Goal: Complete application form: Complete application form

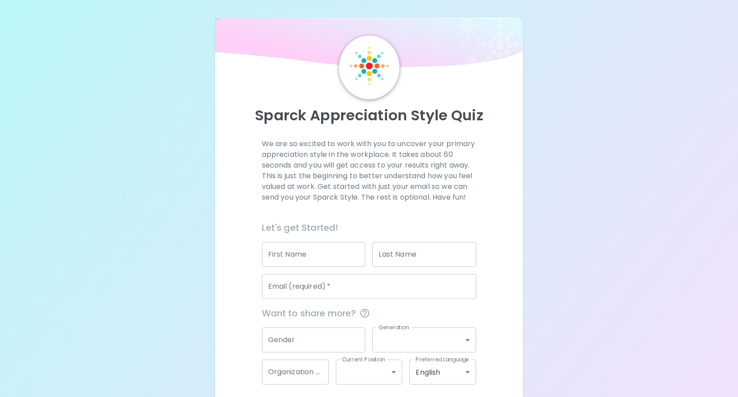
click at [350, 250] on input "First Name" at bounding box center [314, 254] width 104 height 25
type input "[PERSON_NAME]"
type input "[PERSON_NAME][EMAIL_ADDRESS][PERSON_NAME][PERSON_NAME][DOMAIN_NAME]"
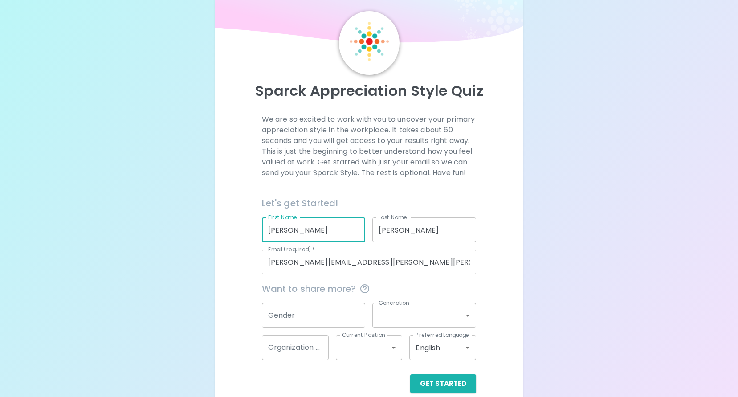
scroll to position [38, 0]
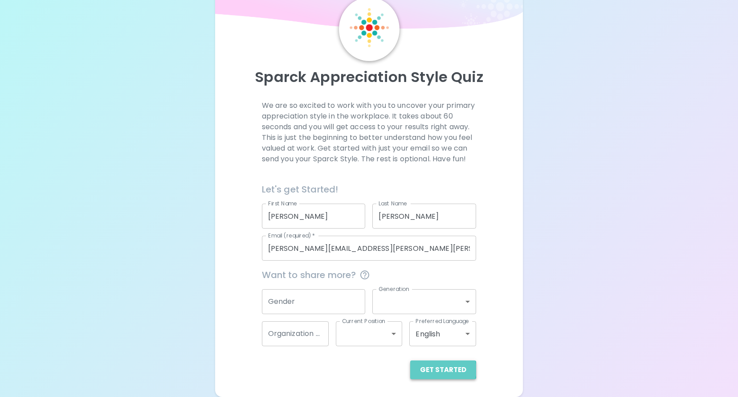
click at [445, 370] on button "Get Started" at bounding box center [443, 369] width 66 height 19
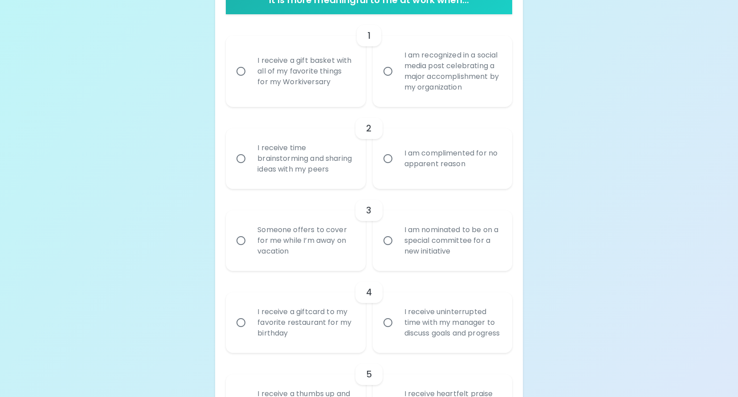
scroll to position [172, 0]
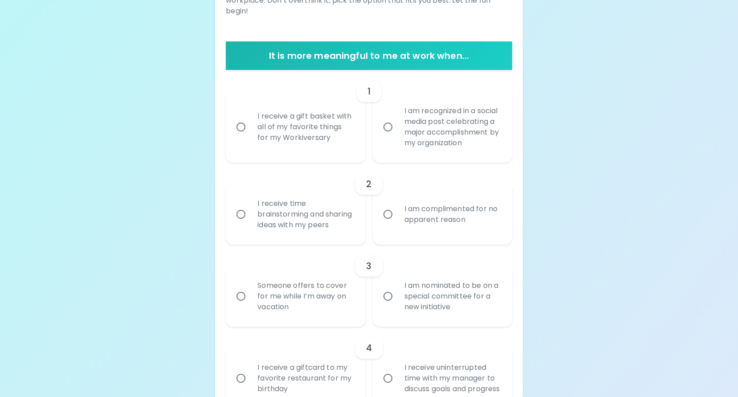
click at [389, 131] on input "I am recognized in a social media post celebrating a major accomplishment by my…" at bounding box center [388, 127] width 19 height 19
radio input "true"
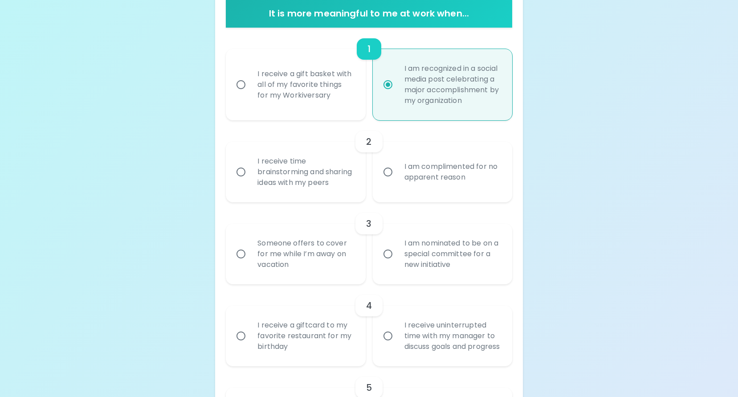
scroll to position [243, 0]
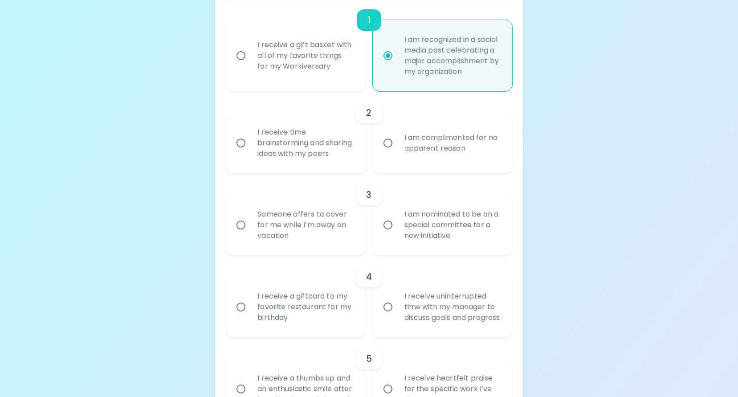
click at [388, 152] on input "I am complimented for no apparent reason" at bounding box center [388, 143] width 19 height 19
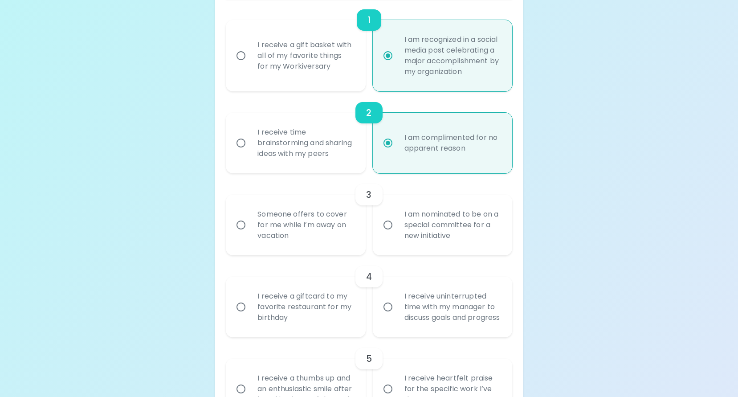
scroll to position [315, 0]
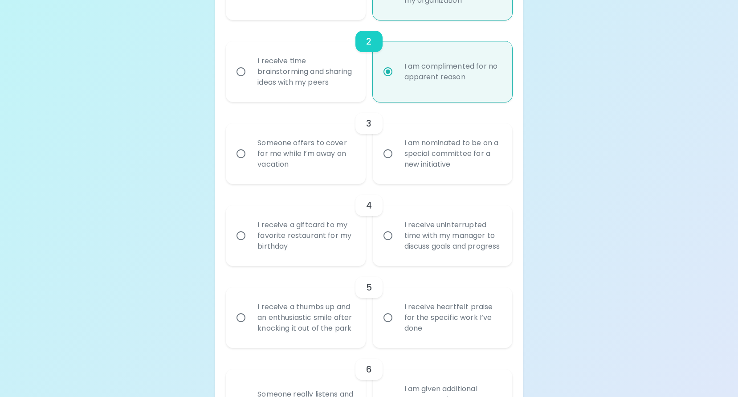
radio input "true"
click at [388, 163] on input "I am nominated to be on a special committee for a new initiative" at bounding box center [388, 153] width 19 height 19
radio input "false"
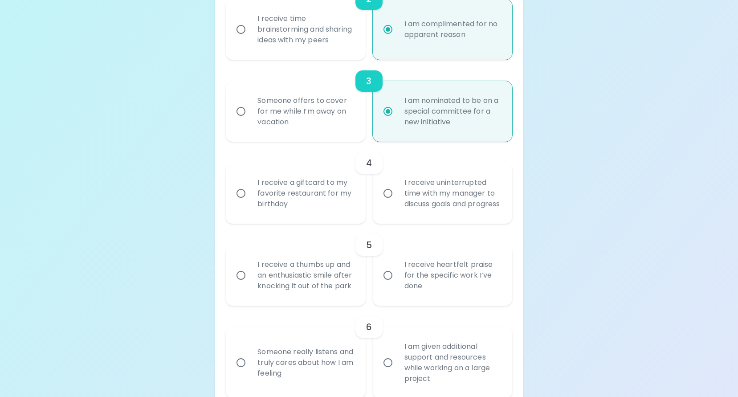
scroll to position [386, 0]
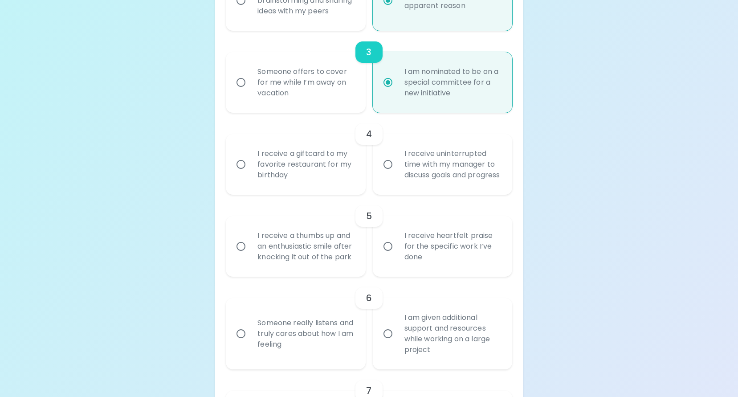
radio input "true"
click at [386, 174] on input "I receive uninterrupted time with my manager to discuss goals and progress" at bounding box center [388, 164] width 19 height 19
radio input "false"
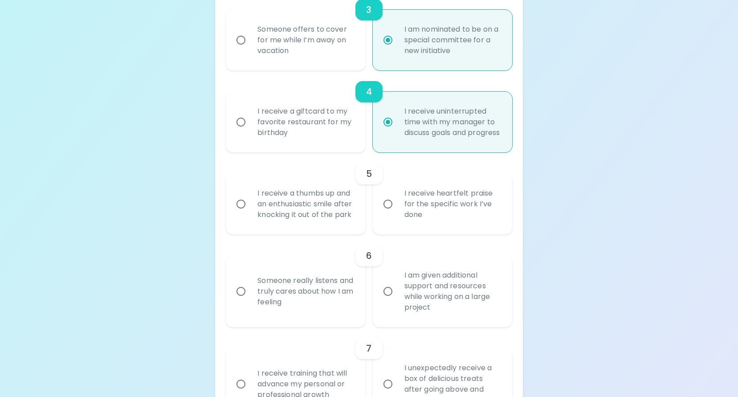
scroll to position [457, 0]
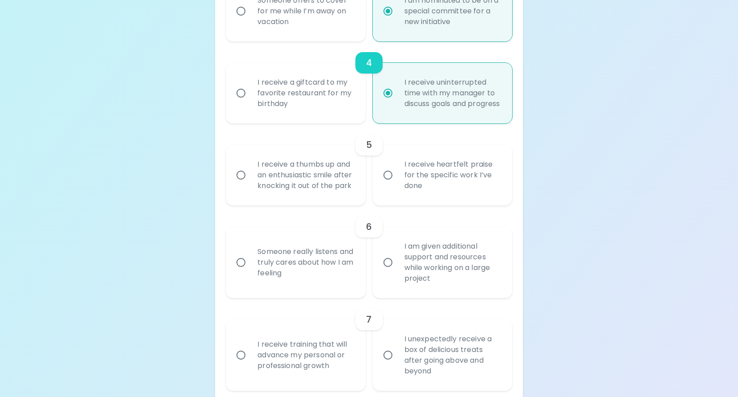
radio input "true"
click at [387, 184] on input "I receive heartfelt praise for the specific work I’ve done" at bounding box center [388, 175] width 19 height 19
radio input "false"
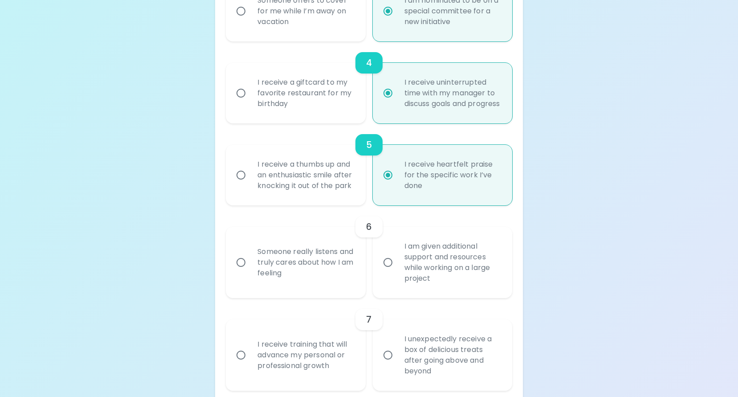
scroll to position [528, 0]
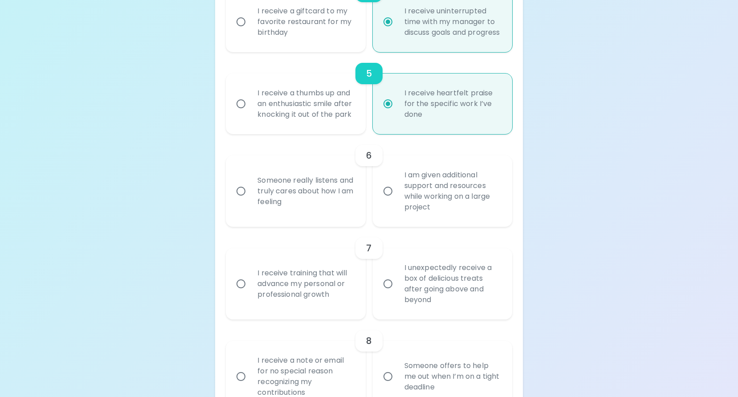
radio input "true"
click at [386, 201] on input "I am given additional support and resources while working on a large project" at bounding box center [388, 191] width 19 height 19
radio input "false"
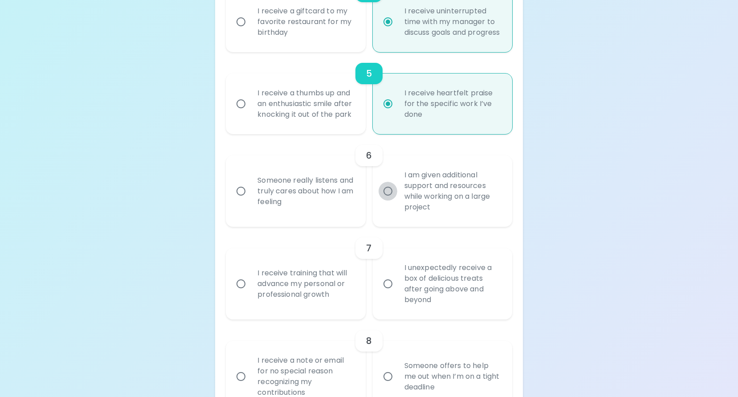
radio input "false"
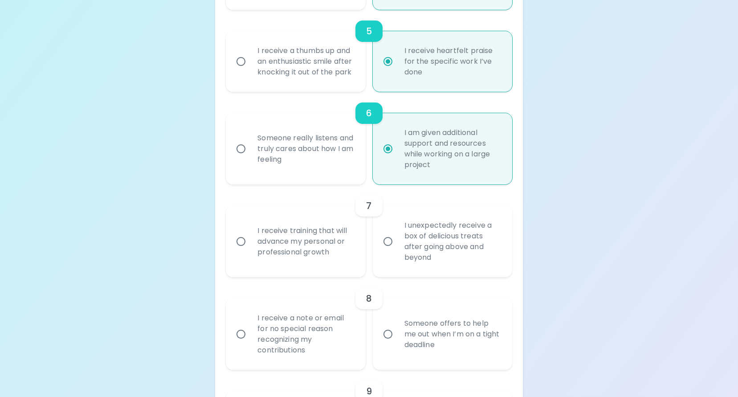
scroll to position [600, 0]
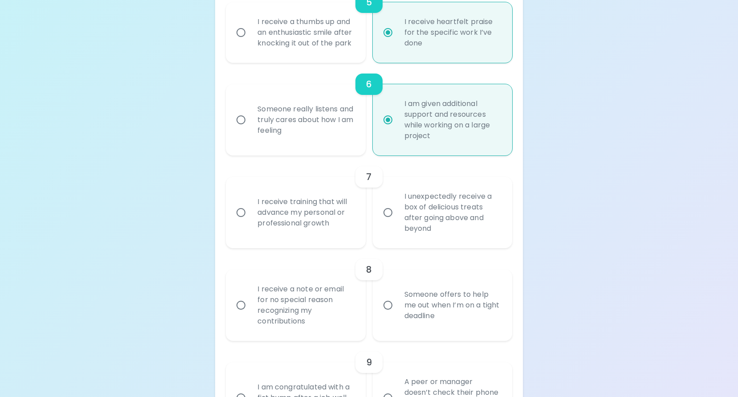
radio input "true"
click at [239, 222] on input "I receive training that will advance my personal or professional growth" at bounding box center [241, 212] width 19 height 19
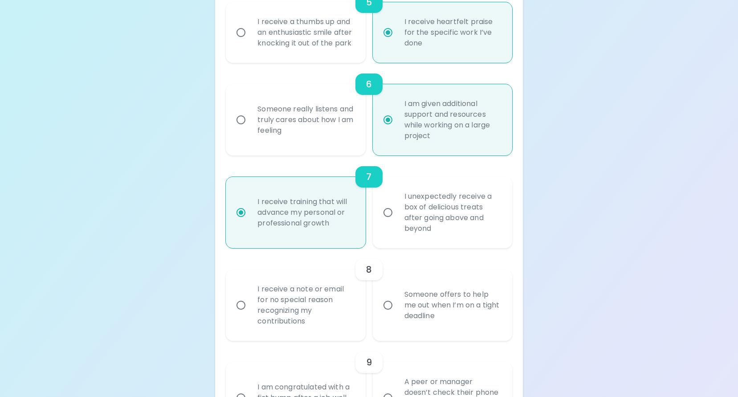
radio input "false"
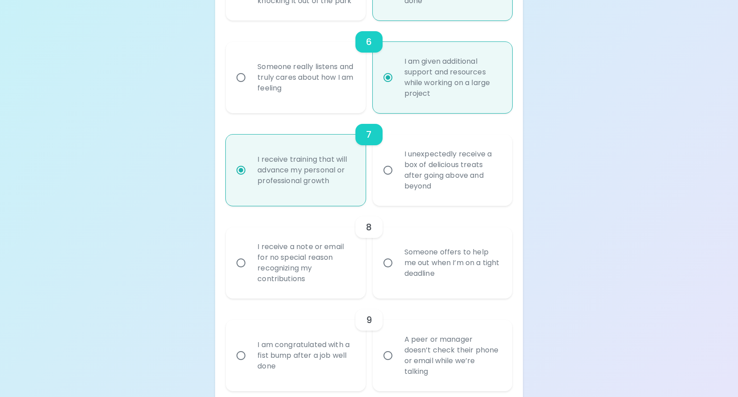
scroll to position [671, 0]
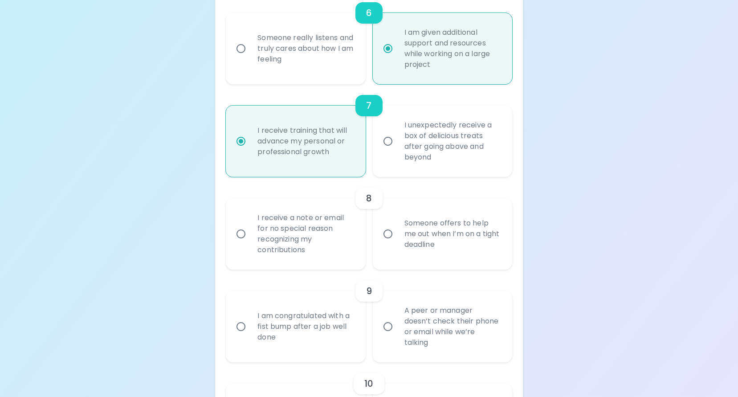
radio input "true"
click at [388, 243] on input "Someone offers to help me out when I’m on a tight deadline" at bounding box center [388, 234] width 19 height 19
radio input "false"
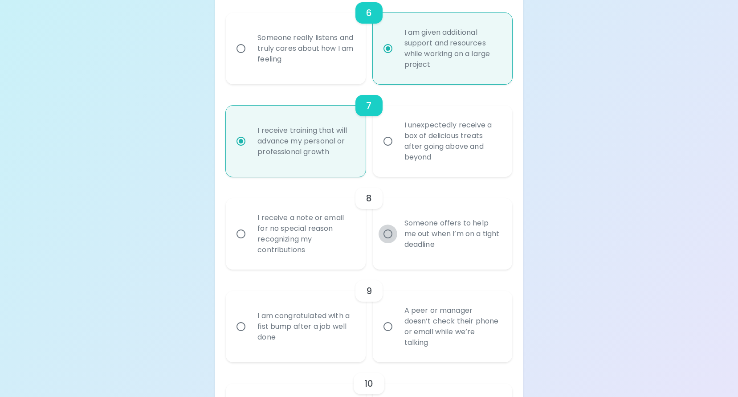
radio input "false"
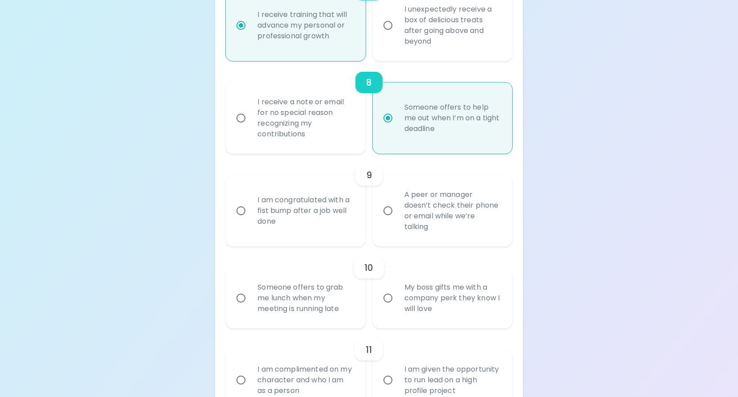
scroll to position [831, 0]
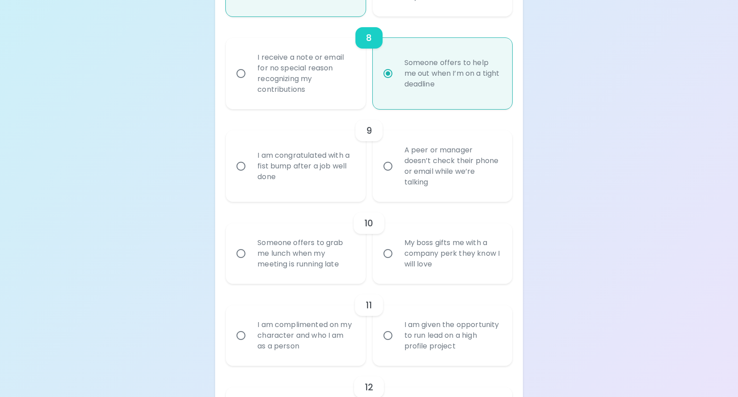
radio input "true"
click at [387, 176] on input "A peer or manager doesn’t check their phone or email while we’re talking" at bounding box center [388, 166] width 19 height 19
radio input "false"
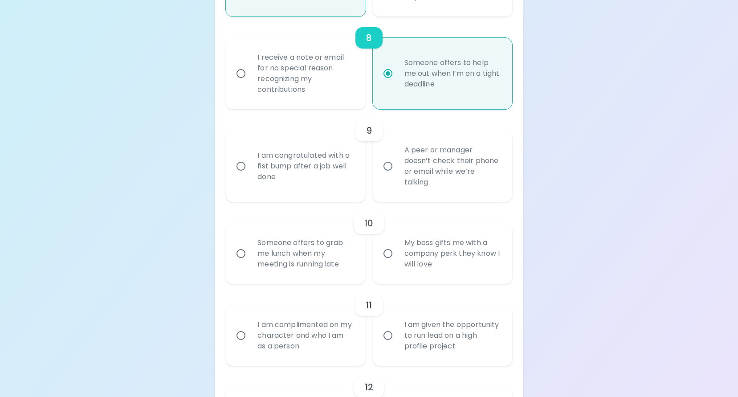
radio input "false"
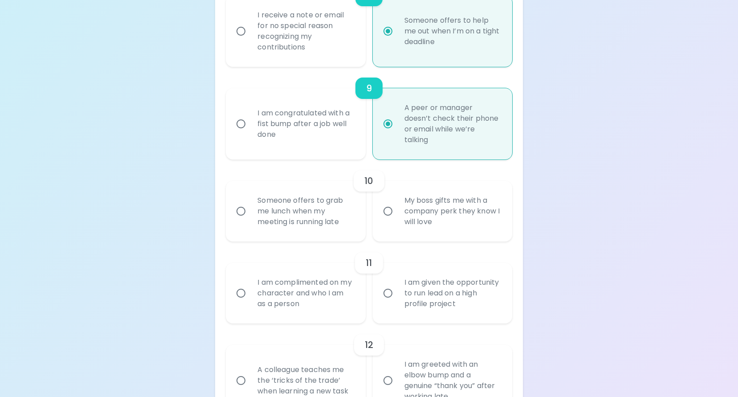
scroll to position [903, 0]
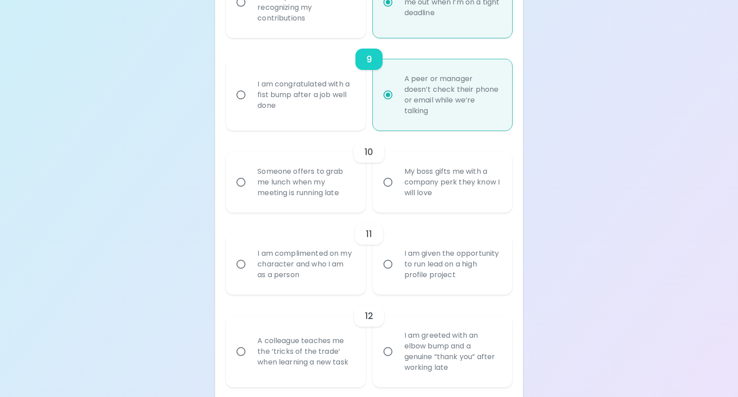
radio input "true"
click at [387, 192] on input "My boss gifts me with a company perk they know I will love" at bounding box center [388, 182] width 19 height 19
radio input "false"
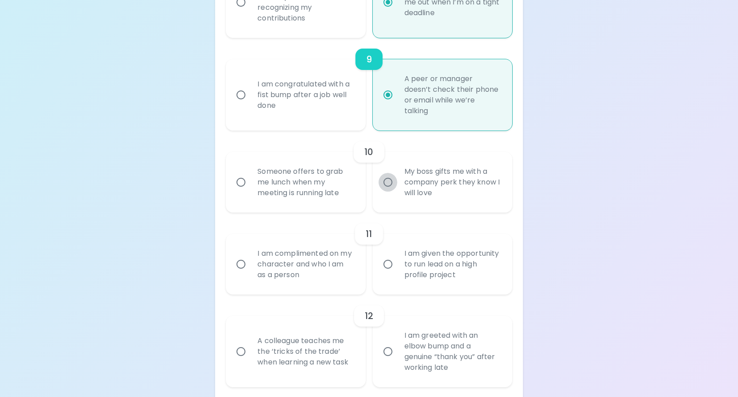
radio input "false"
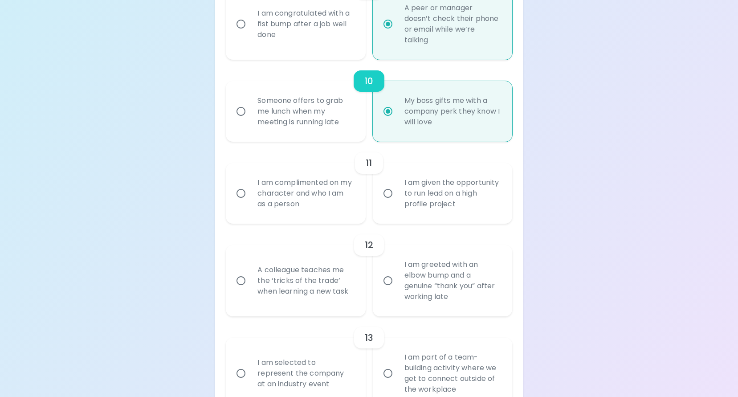
scroll to position [974, 0]
radio input "true"
click at [240, 202] on input "I am complimented on my character and who I am as a person" at bounding box center [241, 193] width 19 height 19
radio input "false"
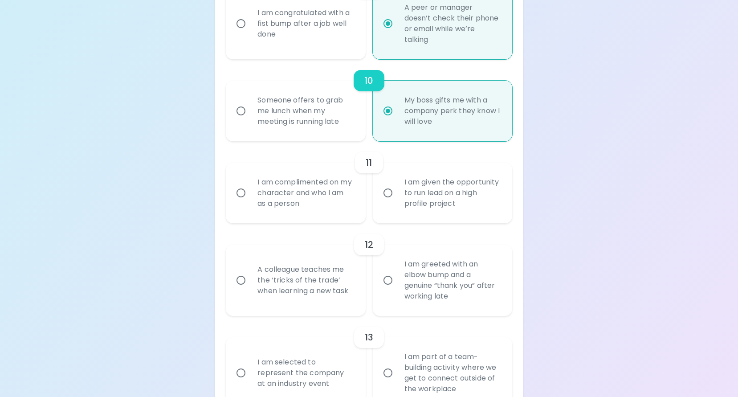
radio input "false"
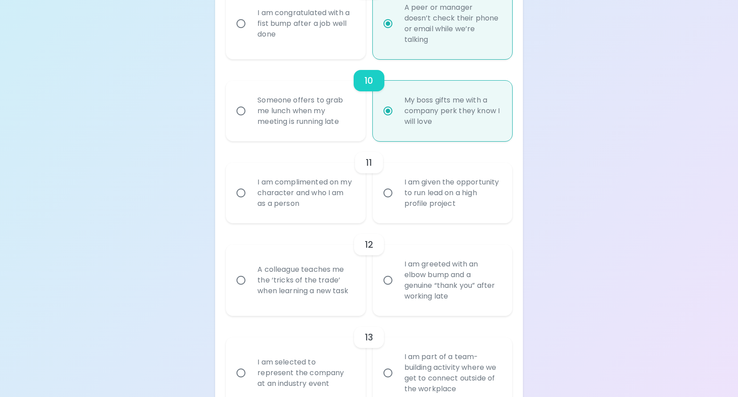
radio input "false"
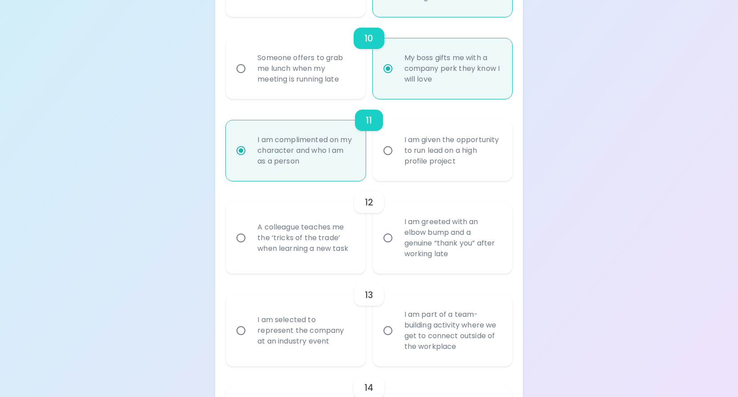
scroll to position [1045, 0]
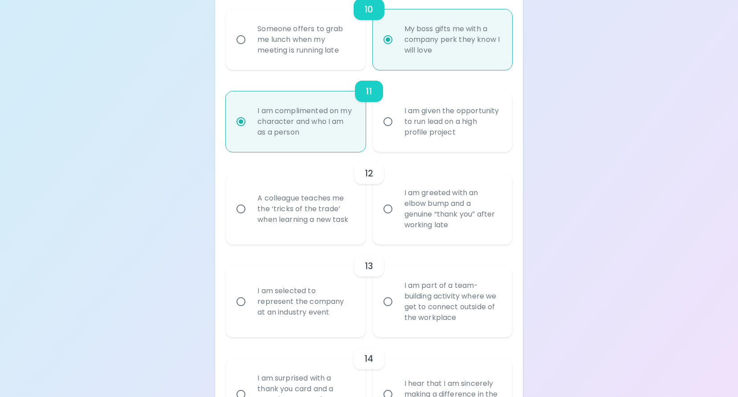
radio input "true"
click at [239, 218] on input "A colleague teaches me the ‘tricks of the trade’ when learning a new task" at bounding box center [241, 209] width 19 height 19
radio input "false"
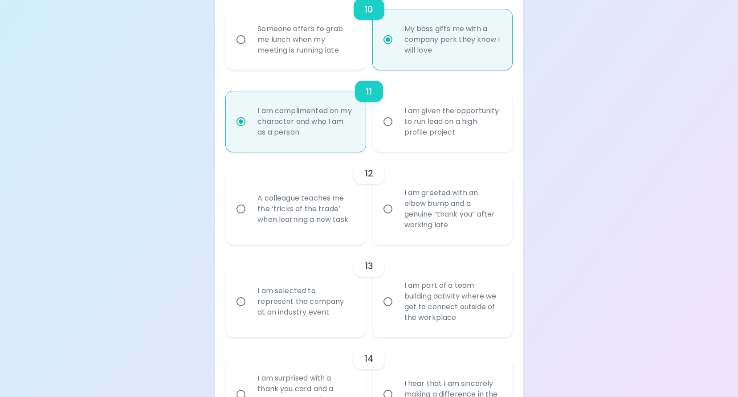
radio input "false"
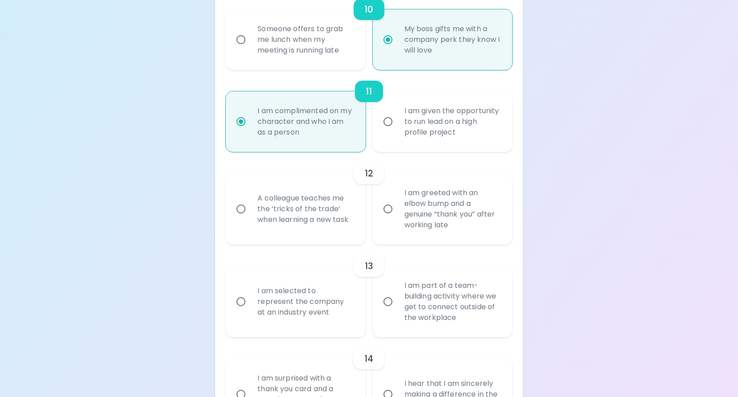
radio input "false"
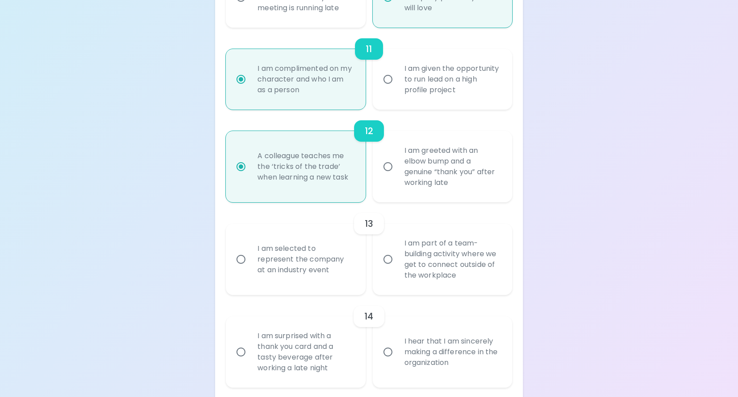
scroll to position [1117, 0]
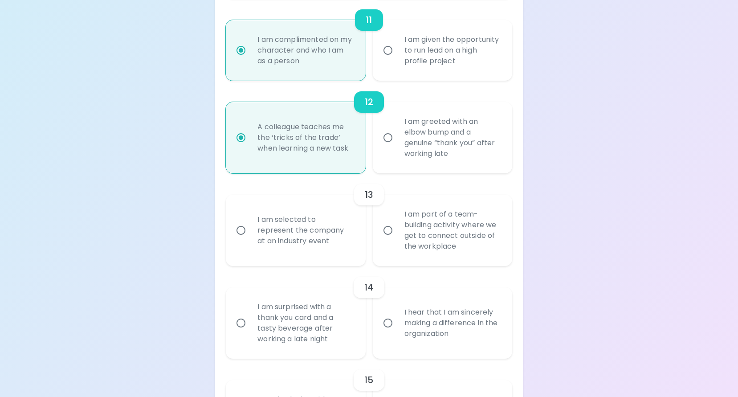
radio input "true"
click at [387, 240] on input "I am part of a team-building activity where we get to connect outside of the wo…" at bounding box center [388, 230] width 19 height 19
radio input "false"
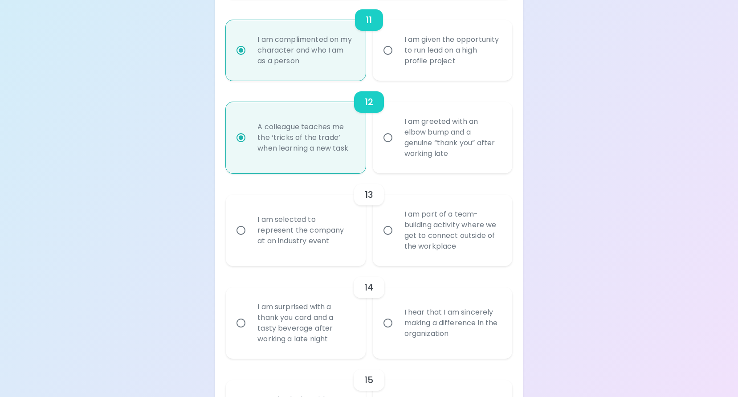
radio input "false"
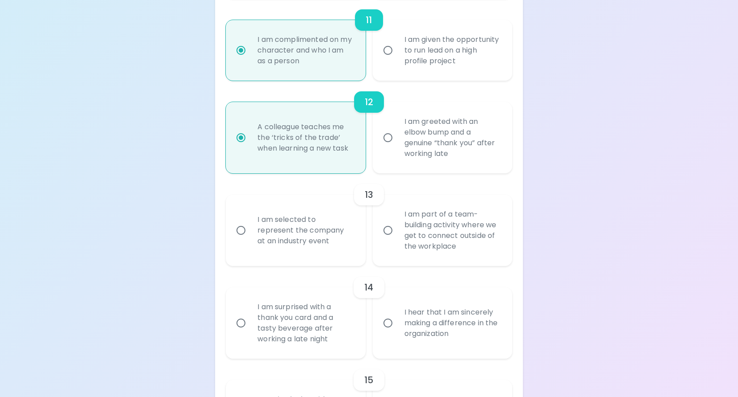
radio input "false"
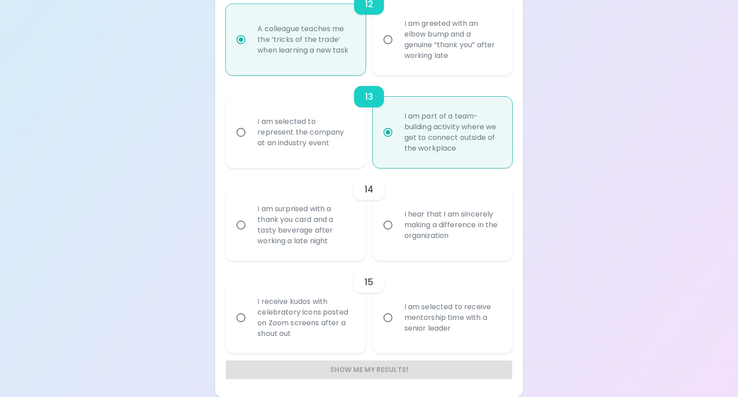
scroll to position [1257, 0]
radio input "true"
click at [391, 225] on input "I hear that I am sincerely making a difference in the organization" at bounding box center [388, 225] width 19 height 19
radio input "false"
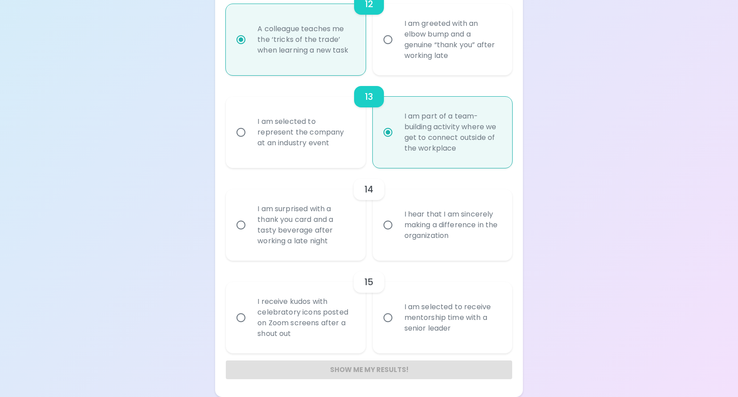
radio input "false"
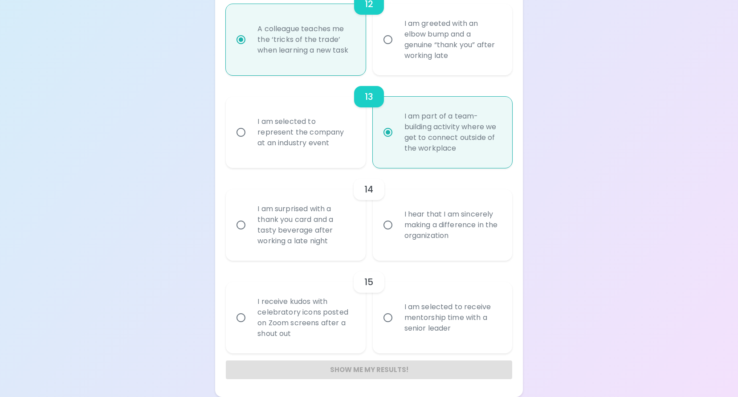
radio input "false"
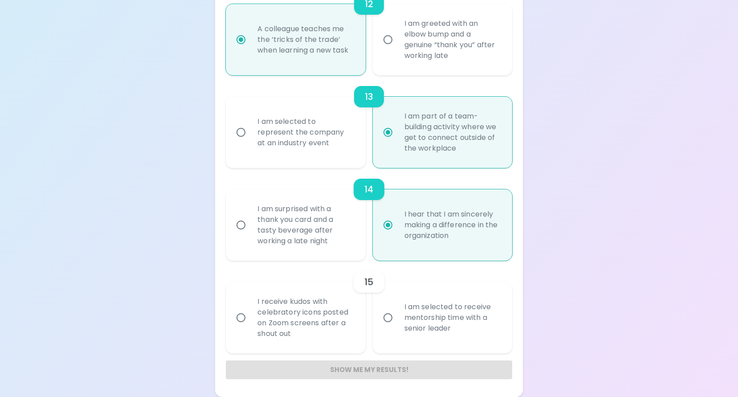
radio input "true"
click at [390, 317] on input "I am selected to receive mentorship time with a senior leader" at bounding box center [388, 317] width 19 height 19
radio input "false"
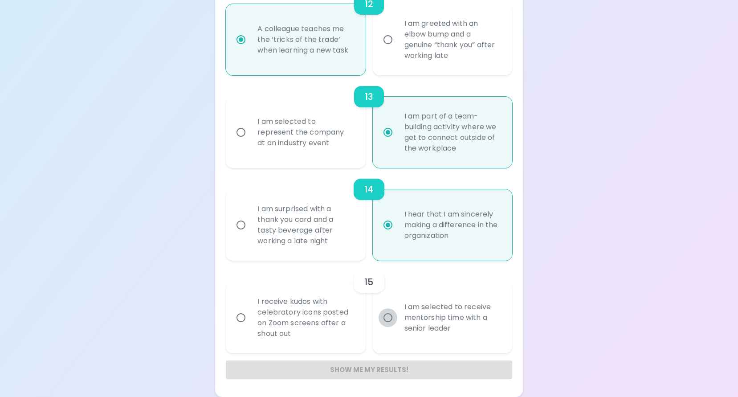
radio input "false"
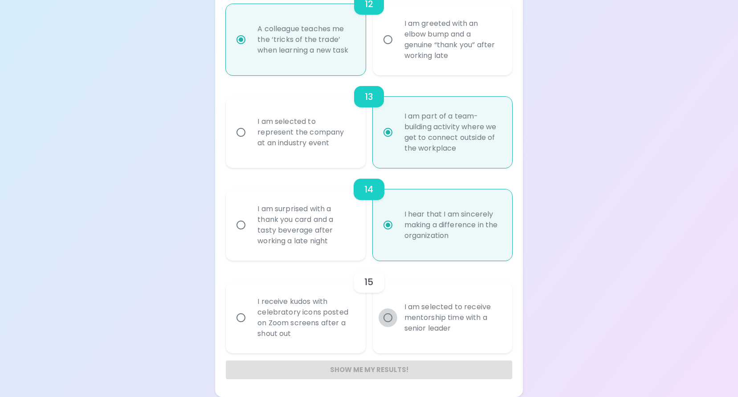
radio input "false"
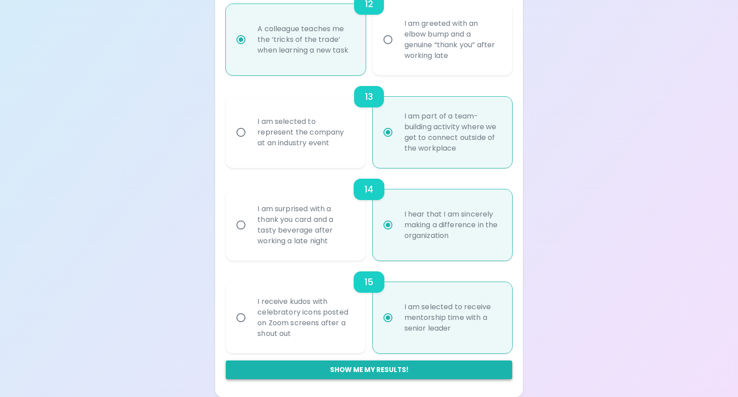
radio input "true"
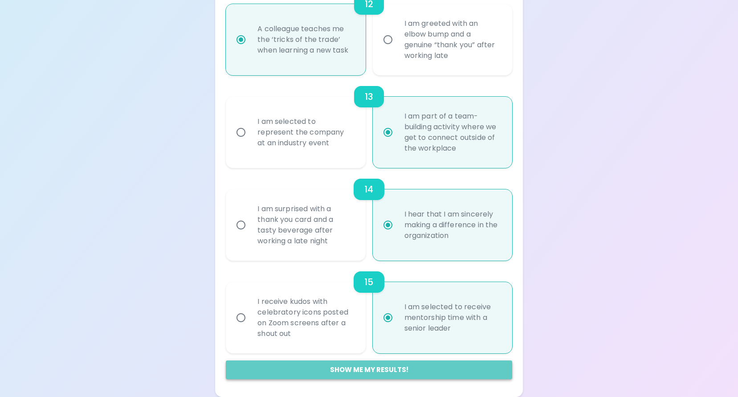
click at [368, 368] on button "Show me my results!" at bounding box center [369, 369] width 286 height 19
radio input "false"
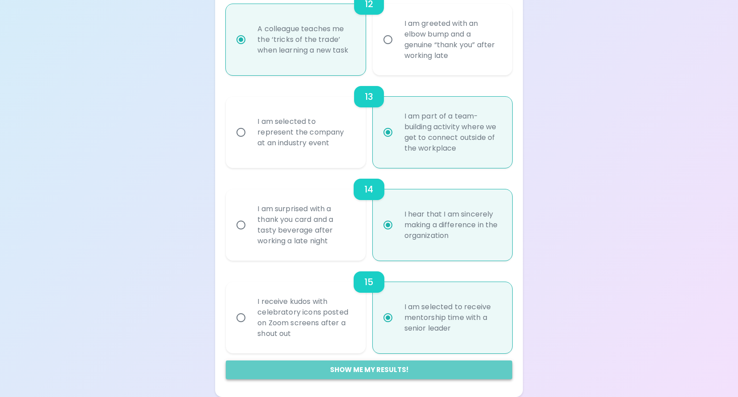
radio input "false"
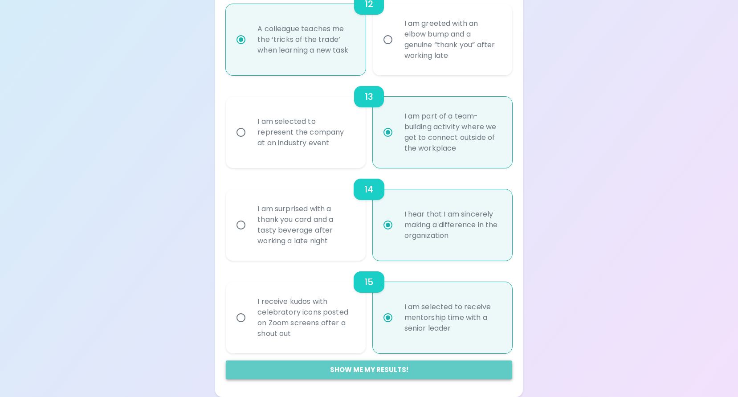
radio input "false"
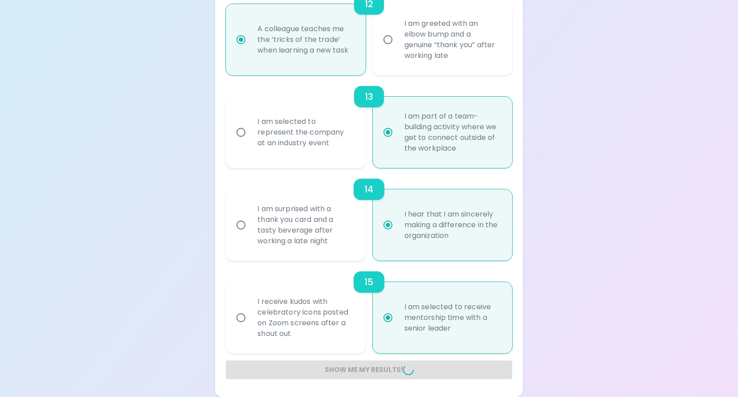
radio input "false"
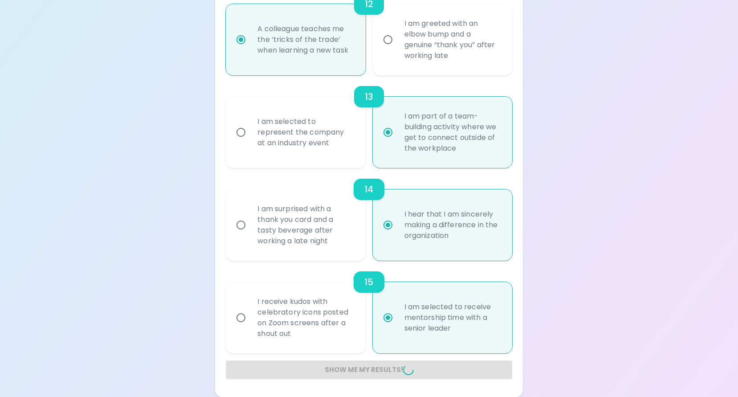
radio input "false"
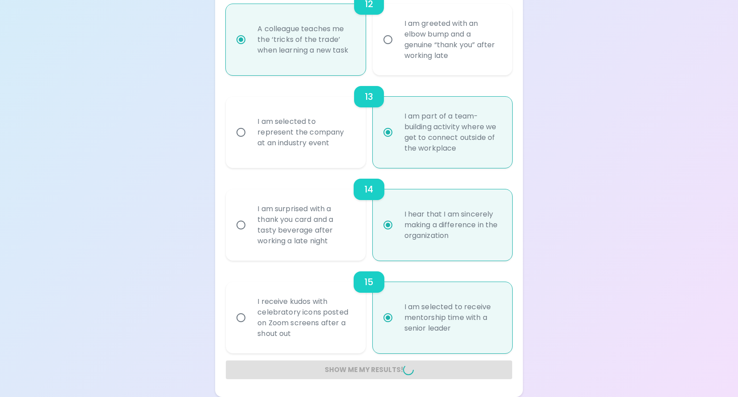
radio input "false"
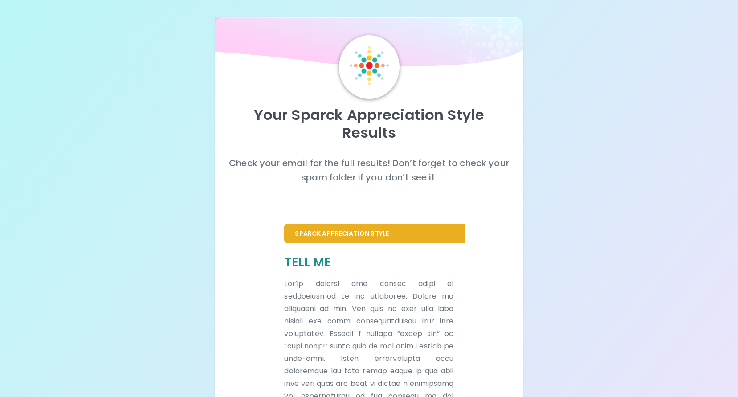
scroll to position [0, 0]
